Goal: Communication & Community: Answer question/provide support

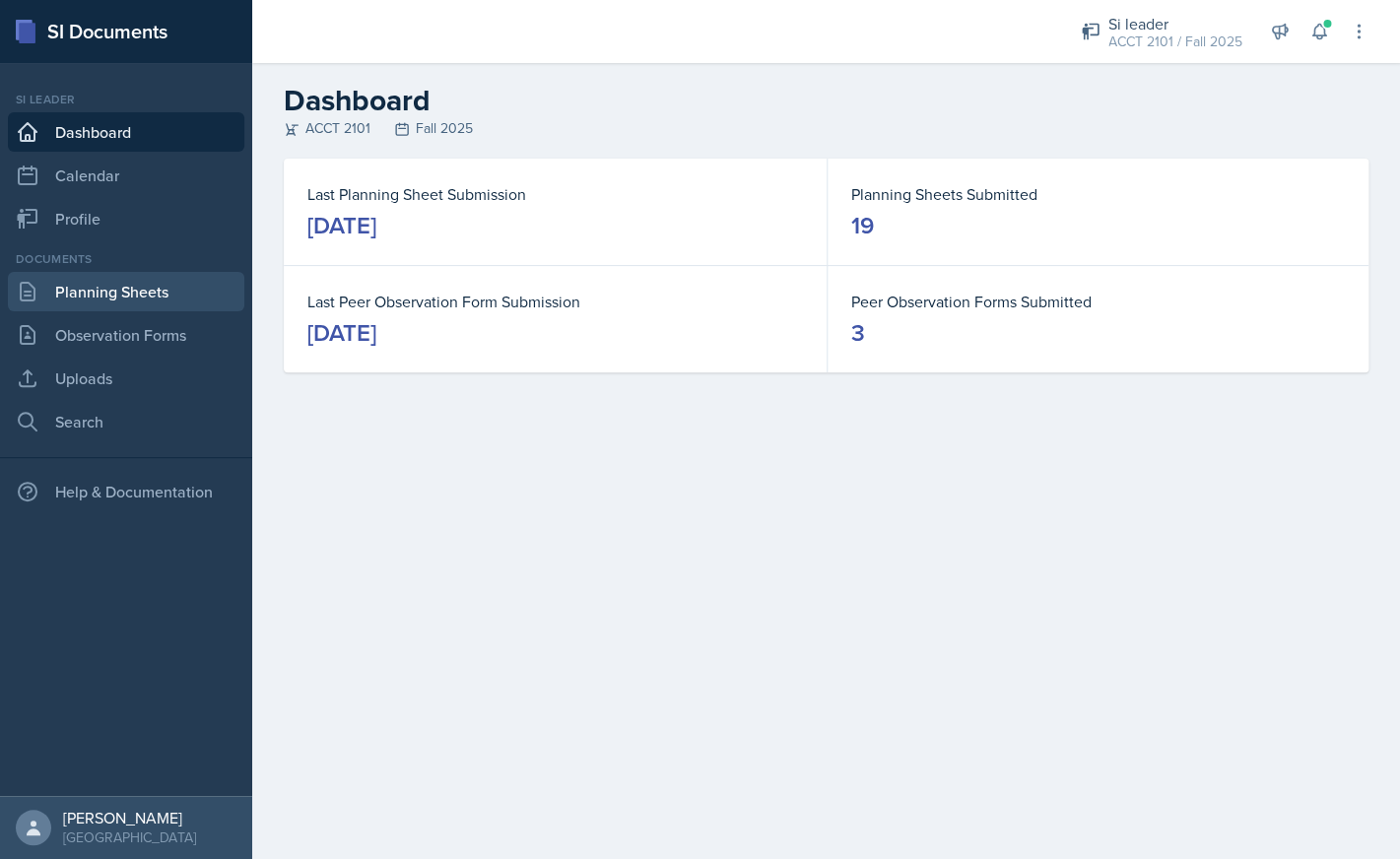
click at [175, 284] on link "Planning Sheets" at bounding box center [126, 292] width 236 height 40
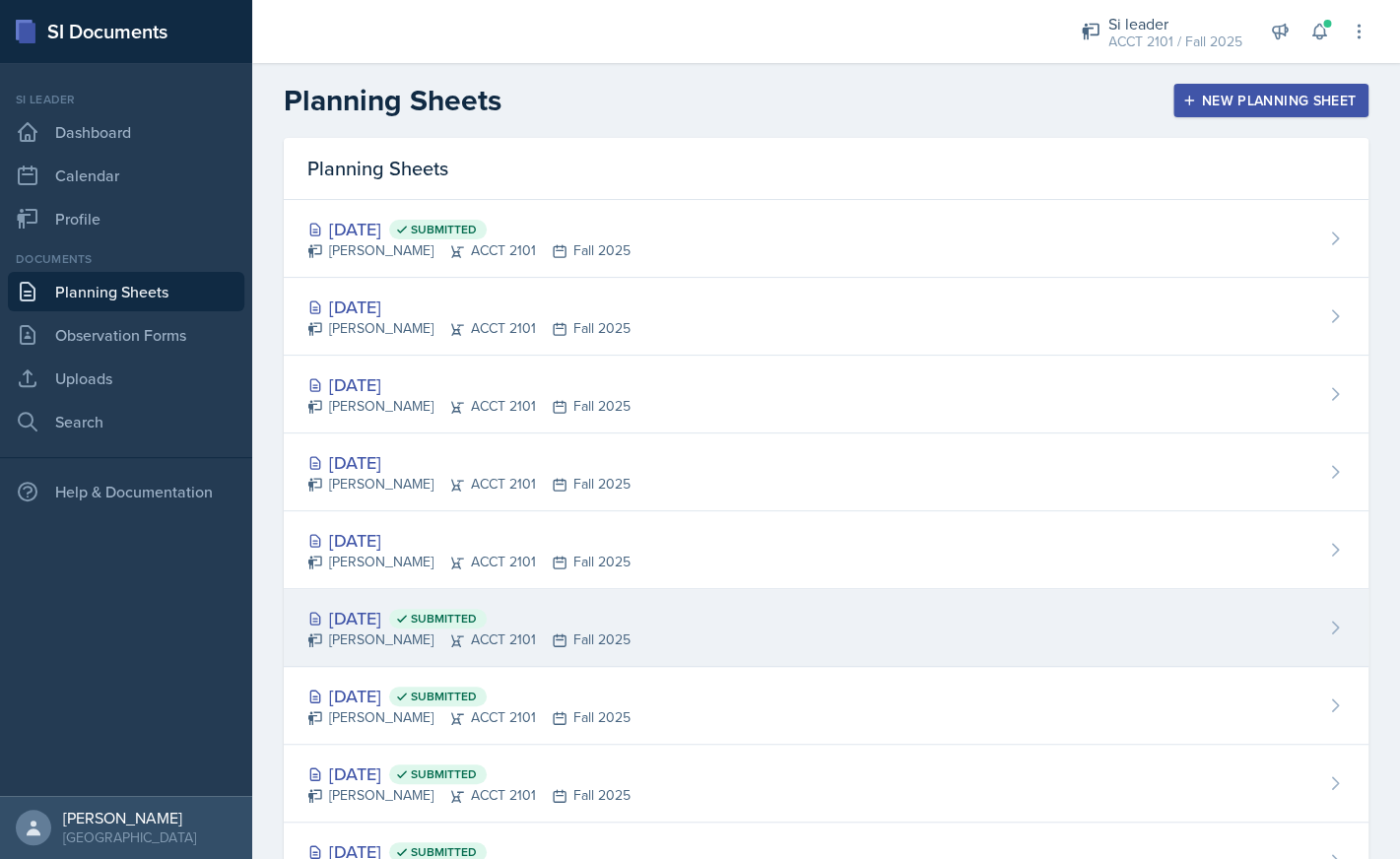
click at [439, 630] on div "[PERSON_NAME] ACCT 2101 Fall 2025" at bounding box center [469, 639] width 323 height 21
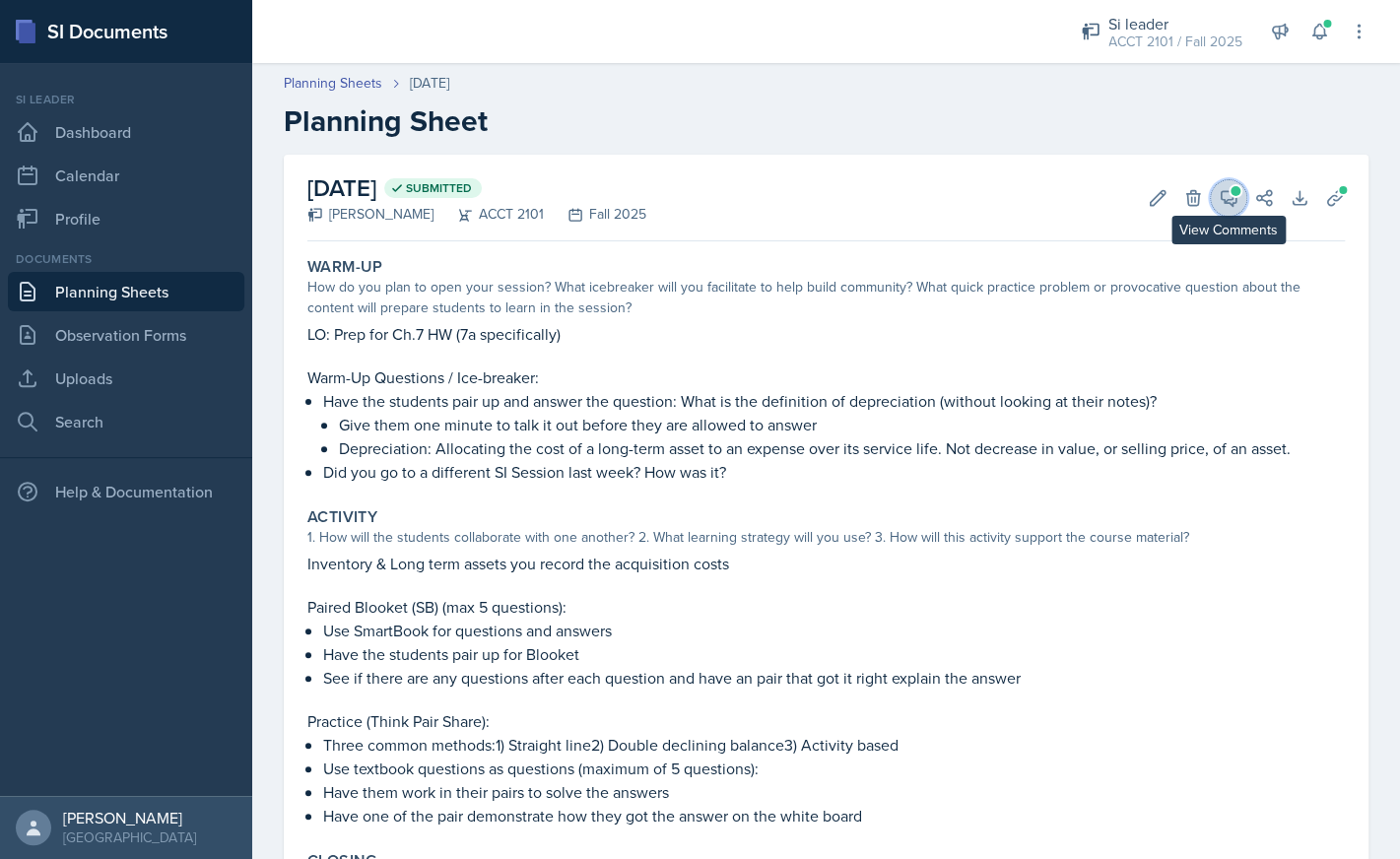
click at [1244, 202] on button "View Comments" at bounding box center [1228, 198] width 36 height 36
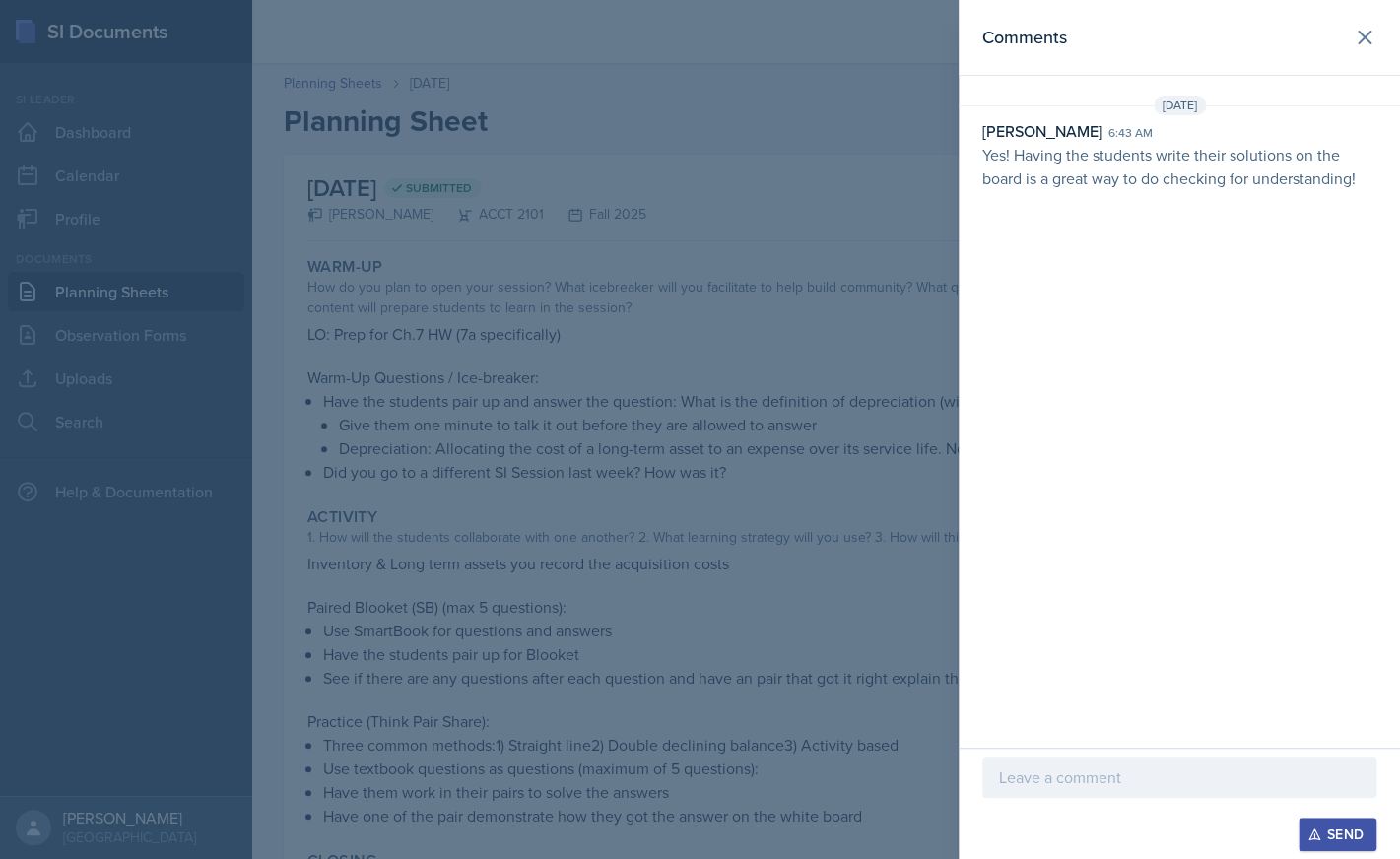
click at [1116, 789] on div at bounding box center [1179, 778] width 394 height 42
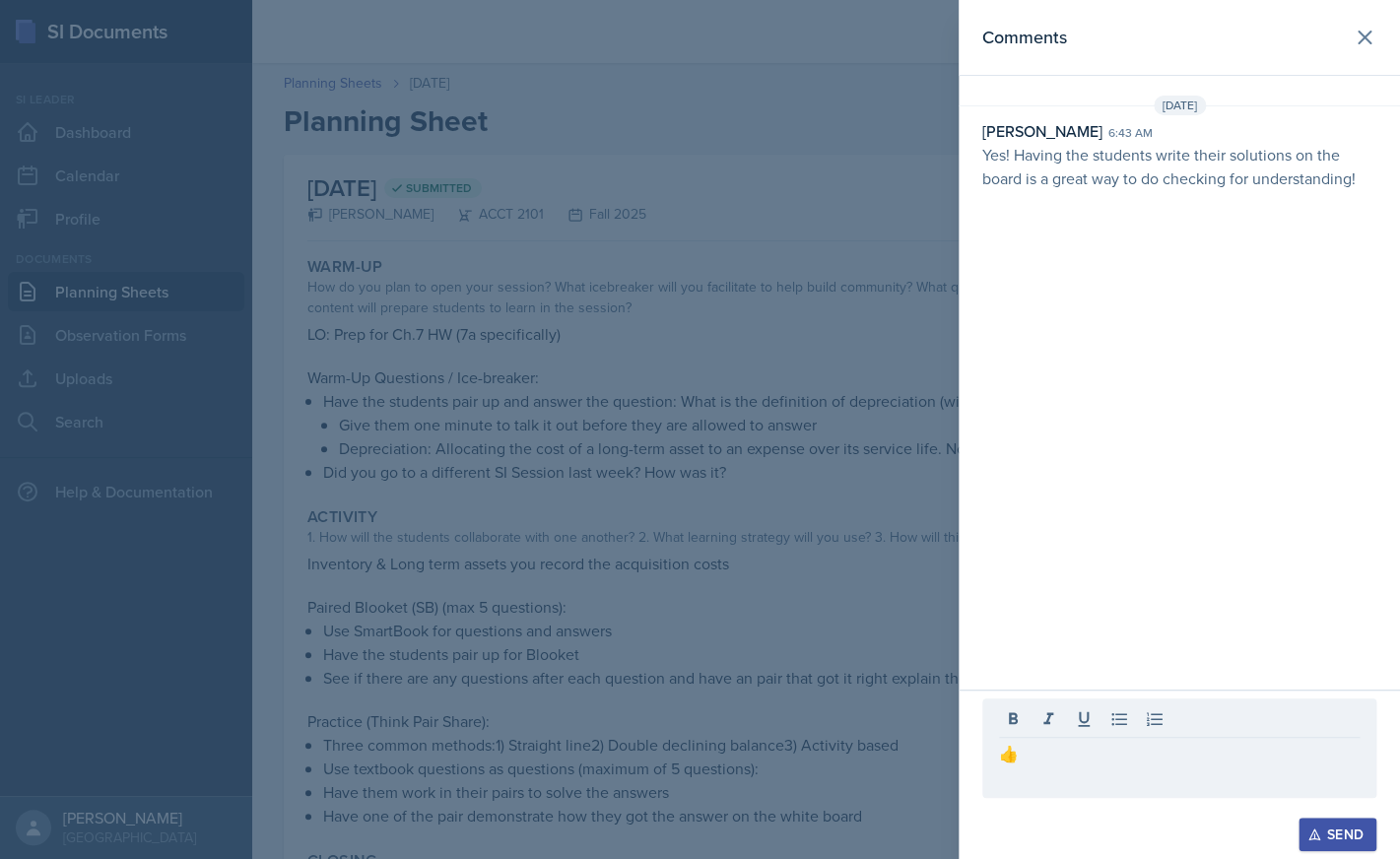
click at [1327, 829] on div "Send" at bounding box center [1337, 834] width 53 height 16
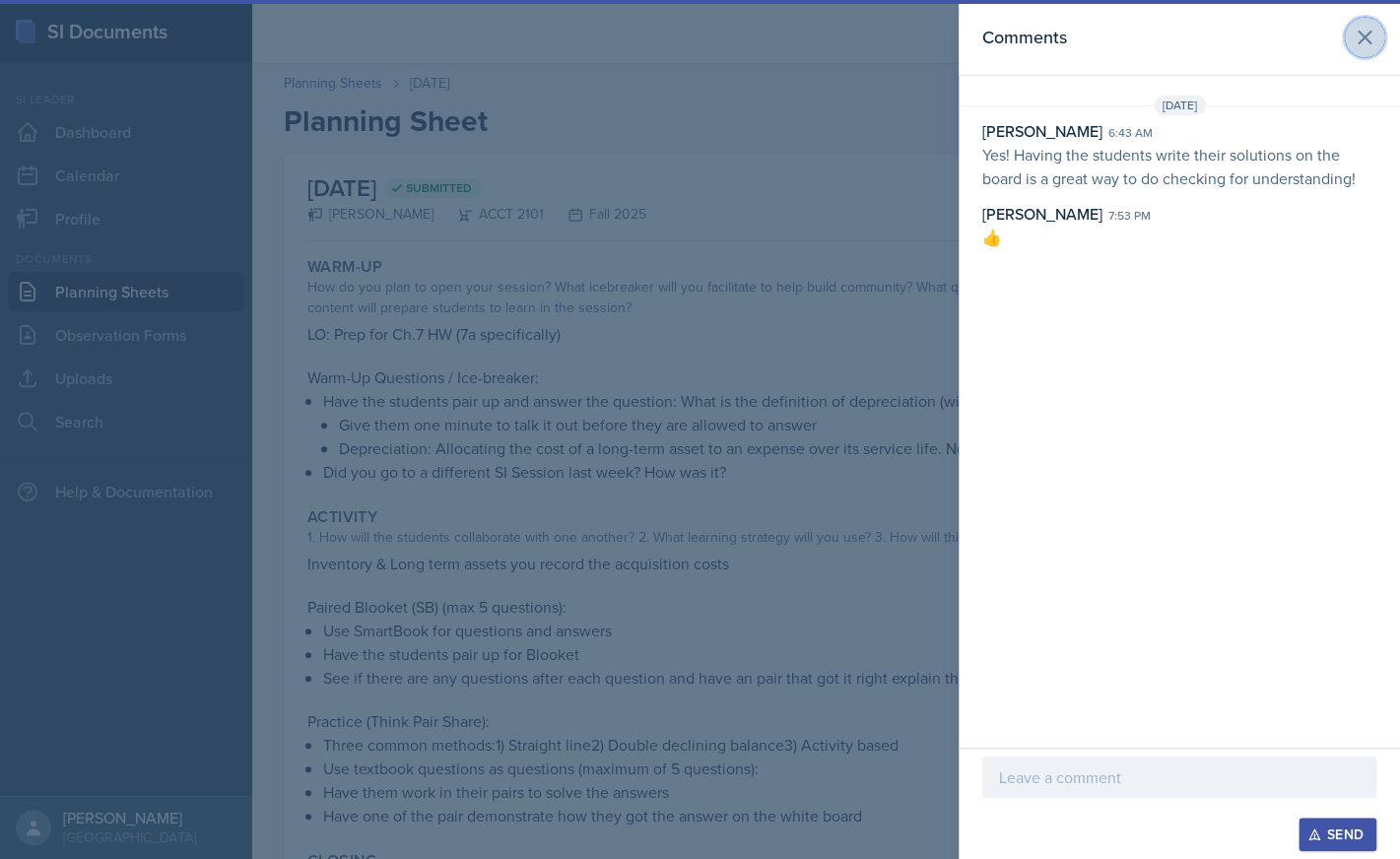
click at [1363, 41] on icon at bounding box center [1364, 38] width 24 height 24
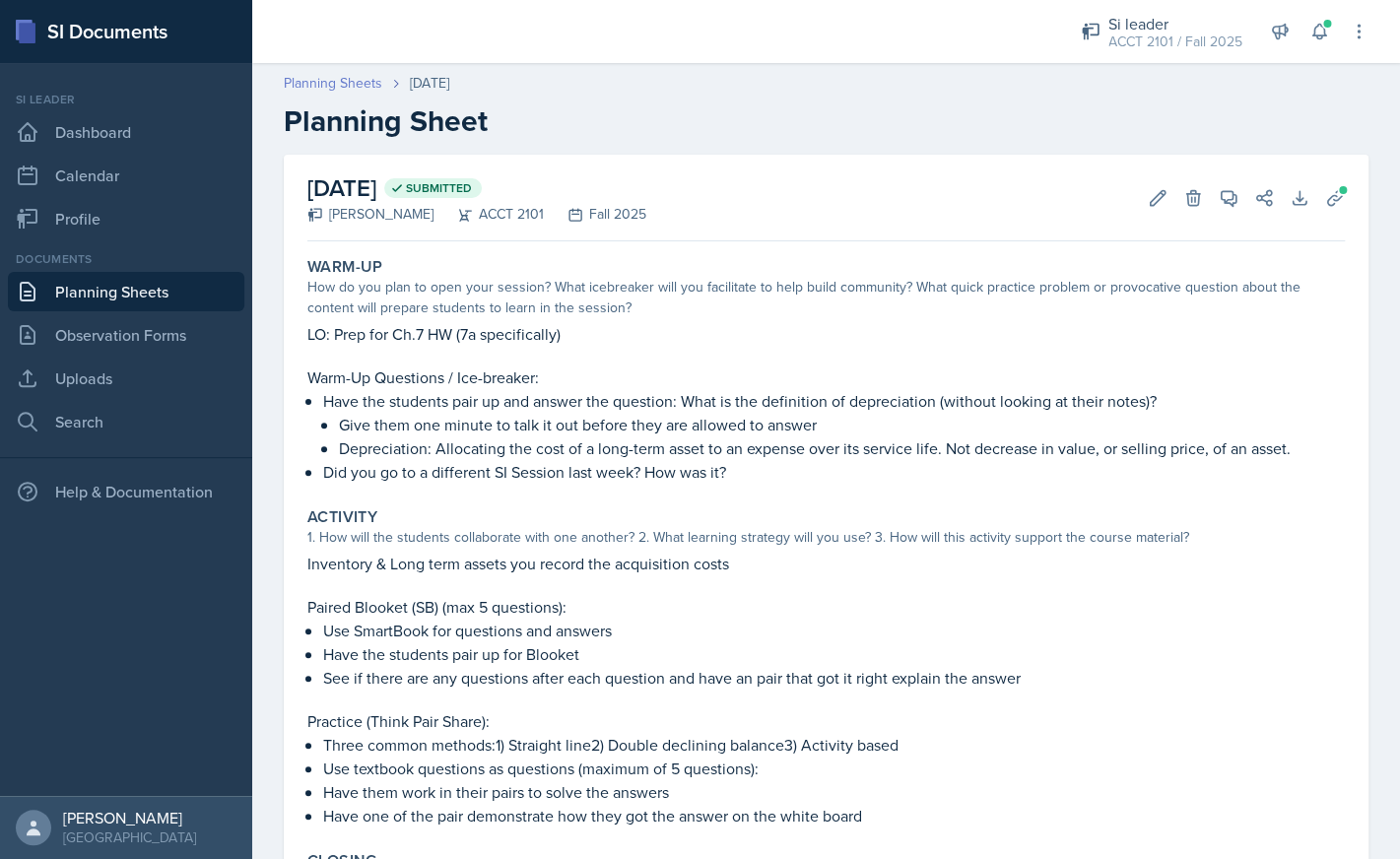
click at [357, 87] on link "Planning Sheets" at bounding box center [332, 82] width 98 height 21
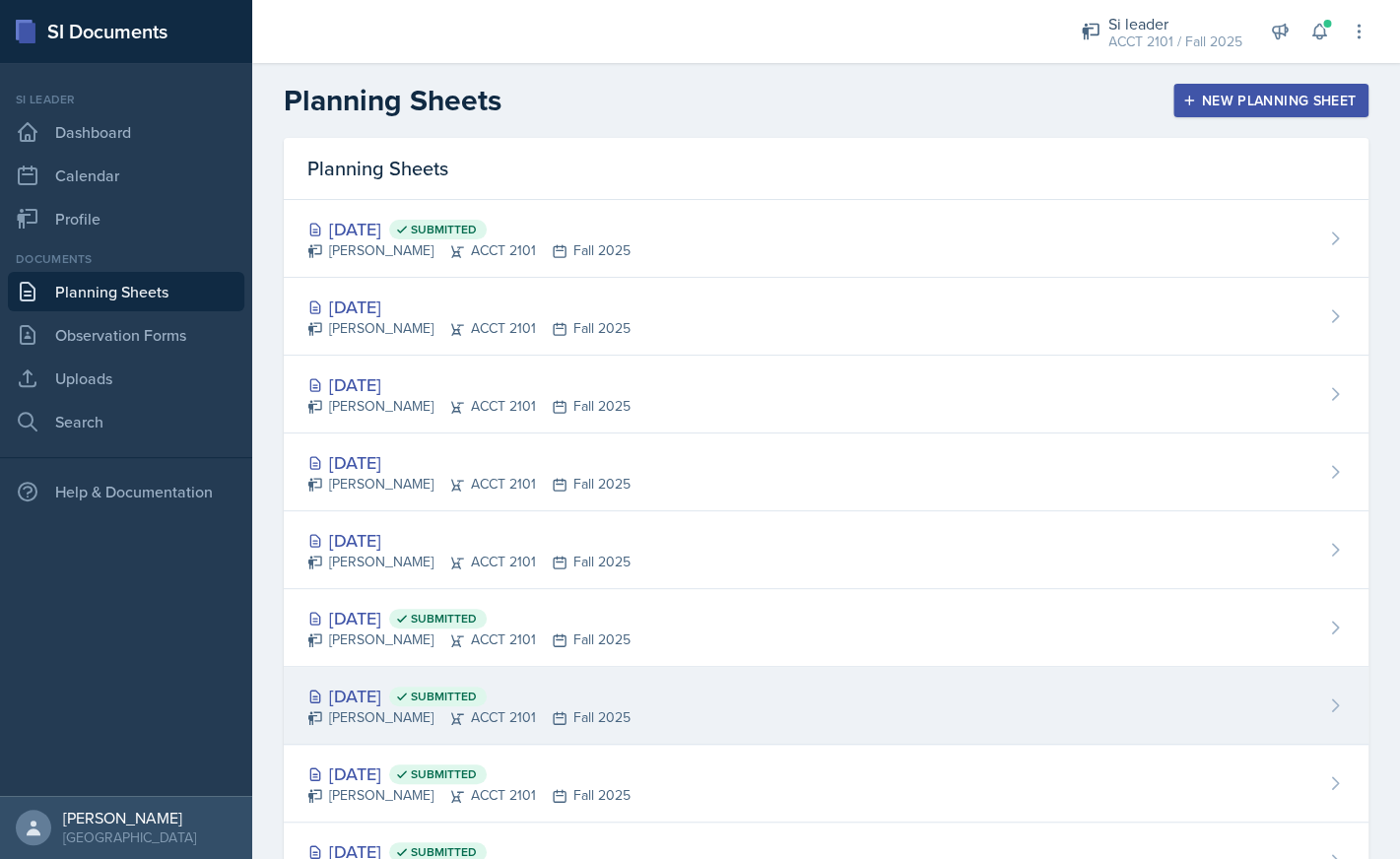
click at [425, 702] on div "[DATE] Submitted" at bounding box center [469, 695] width 323 height 27
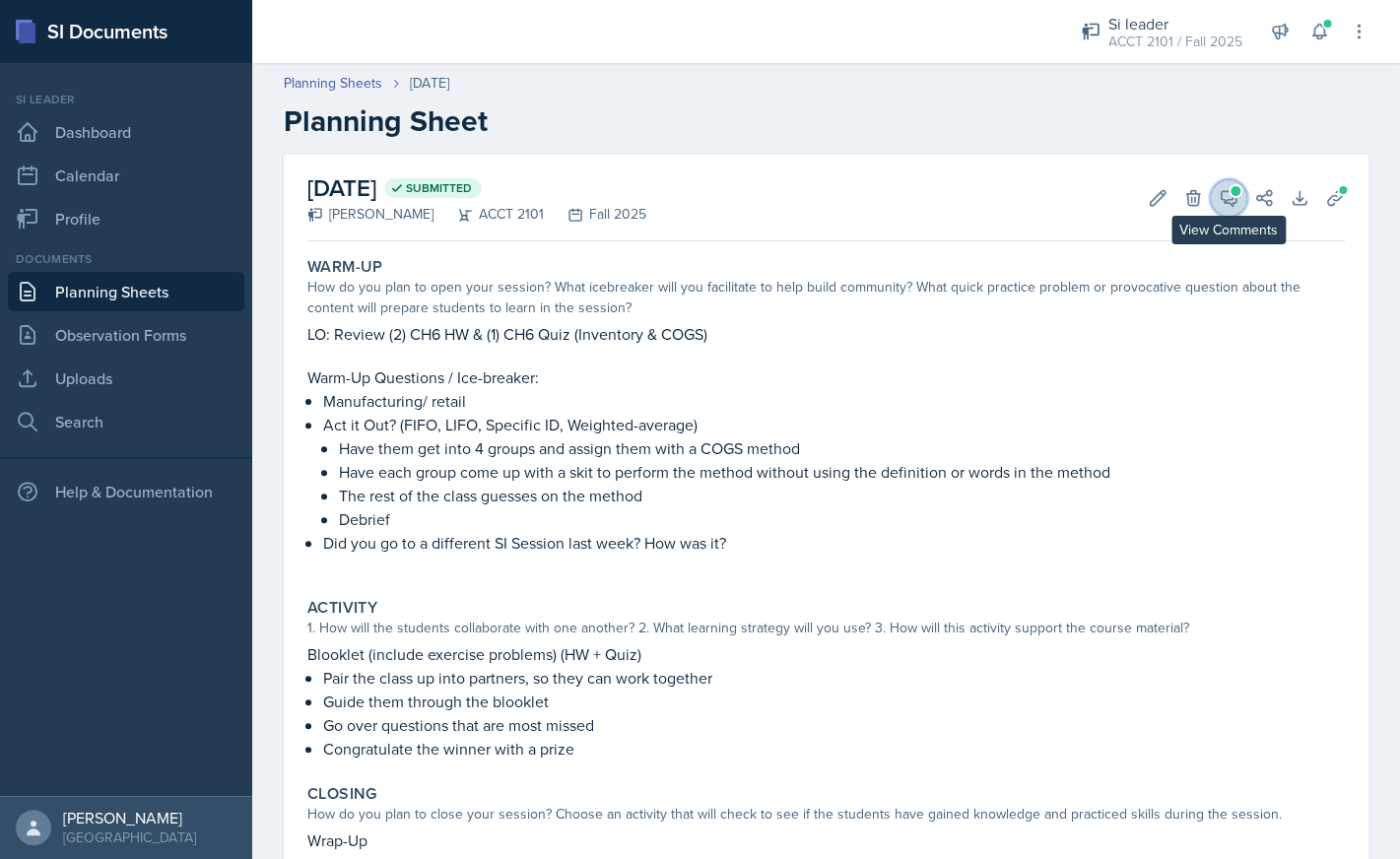
click at [1238, 202] on button "View Comments" at bounding box center [1228, 198] width 36 height 36
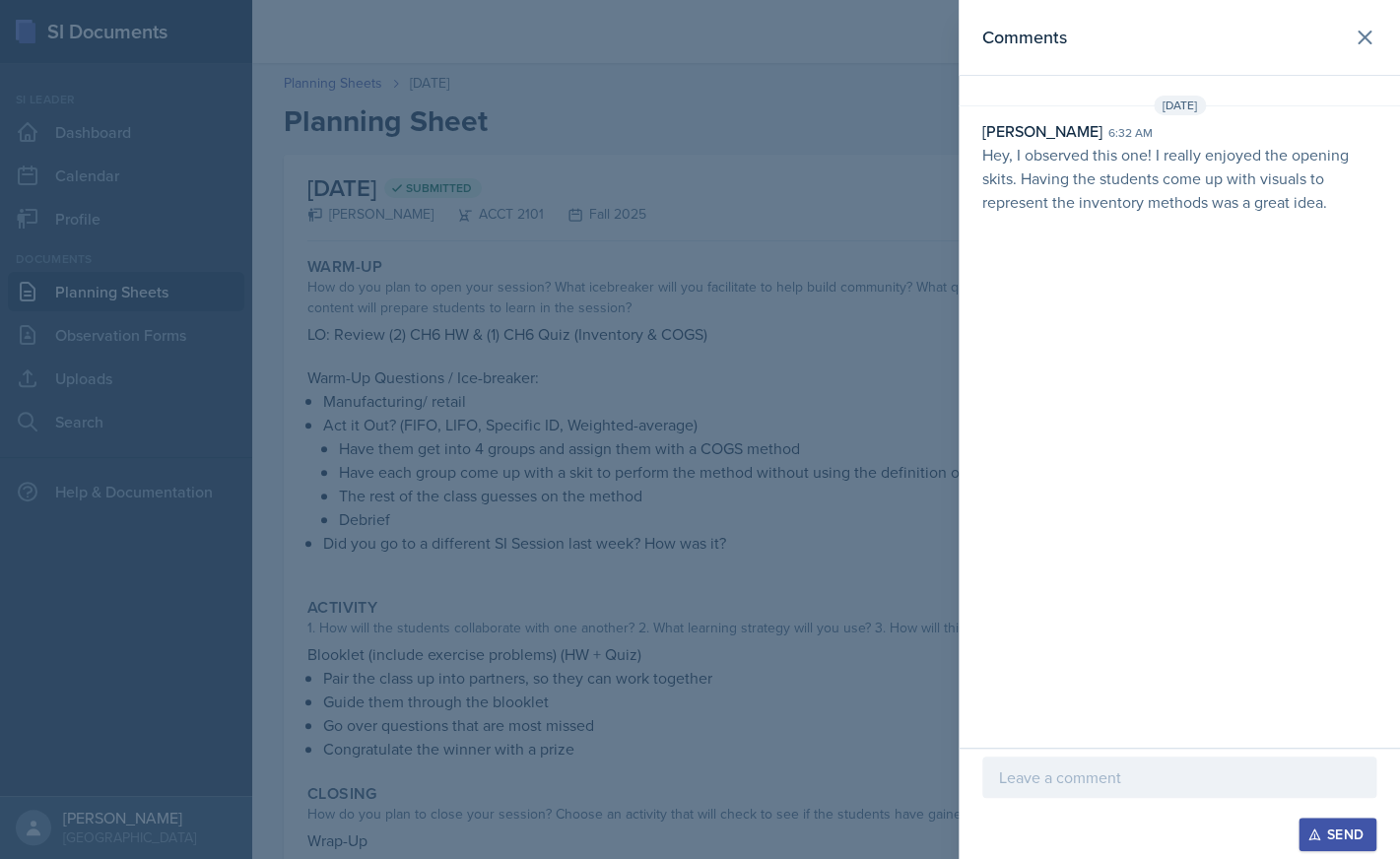
click at [1117, 781] on p at bounding box center [1179, 777] width 360 height 24
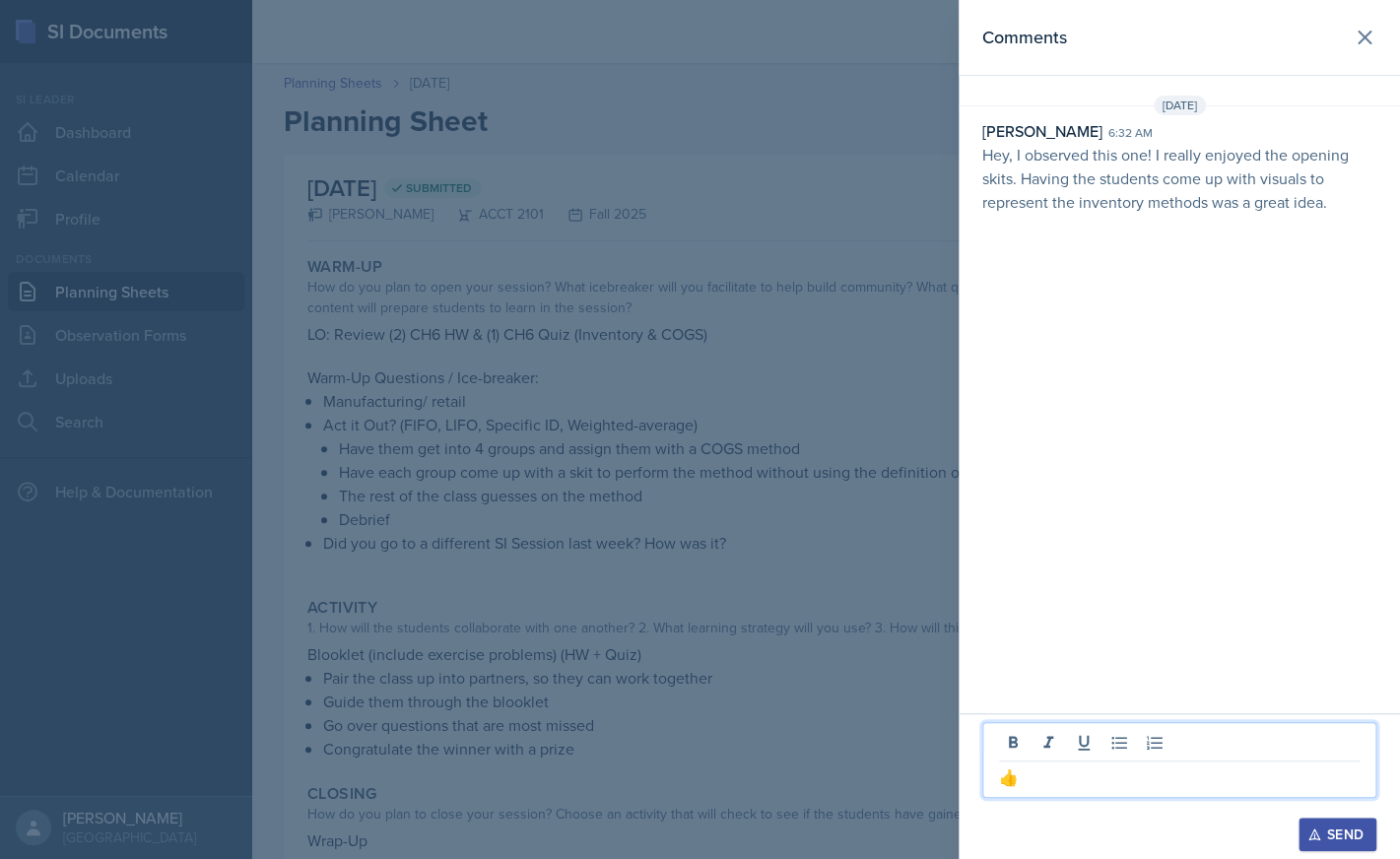
click at [1329, 837] on div "Send" at bounding box center [1337, 834] width 53 height 16
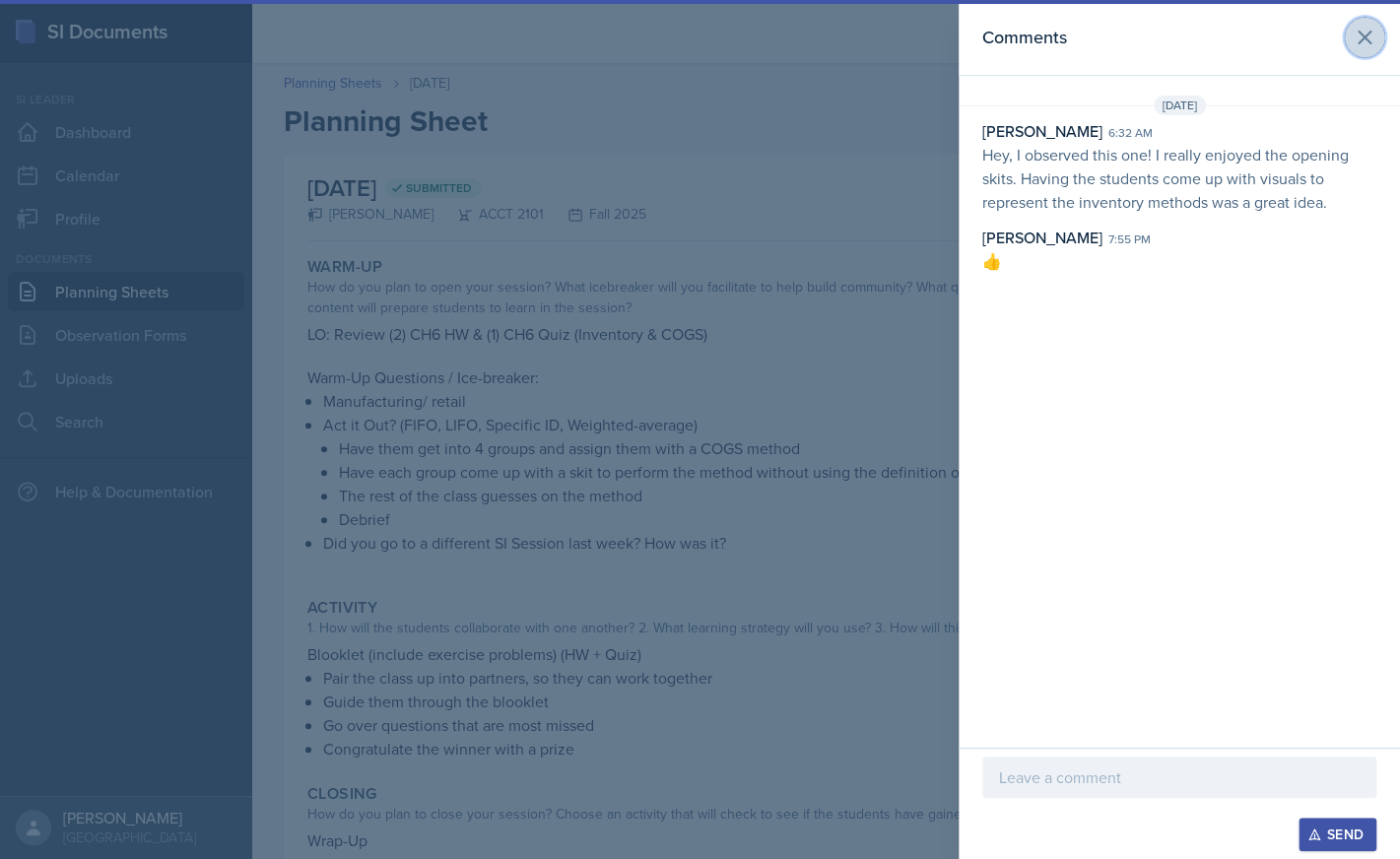
click at [1365, 43] on icon at bounding box center [1364, 38] width 24 height 24
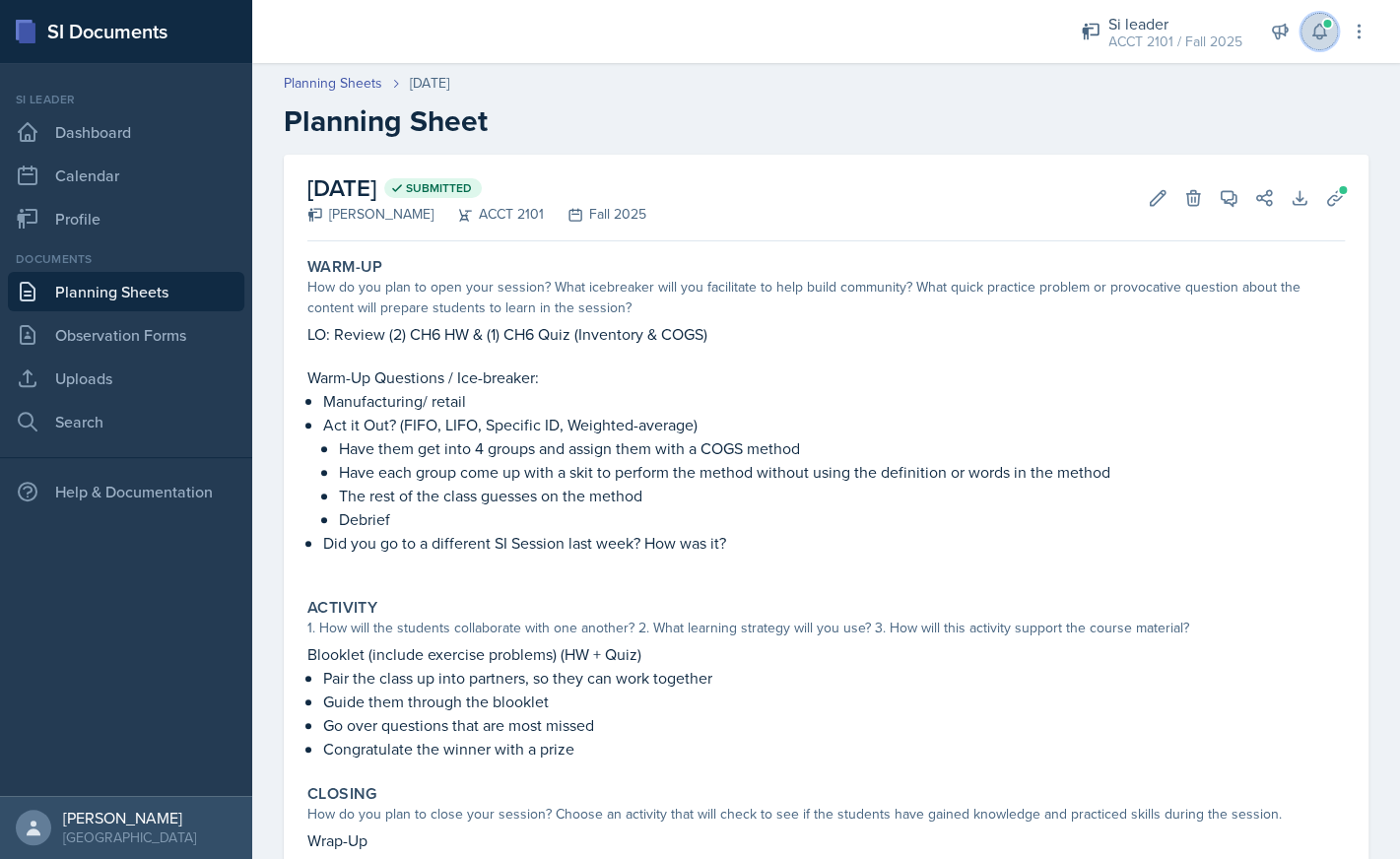
click at [1320, 39] on icon at bounding box center [1319, 32] width 13 height 15
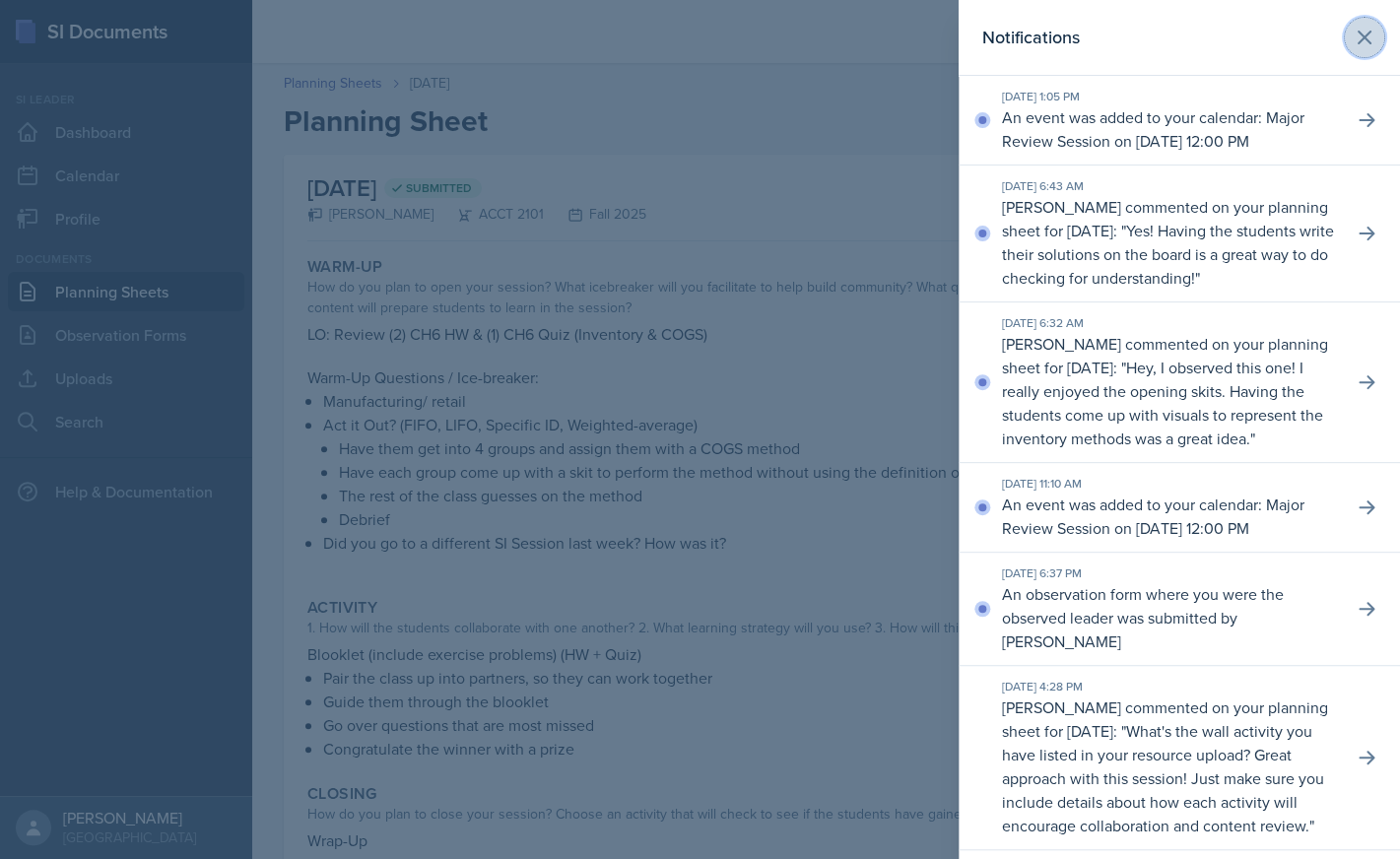
click at [1371, 46] on icon at bounding box center [1364, 38] width 24 height 24
